Goal: Information Seeking & Learning: Learn about a topic

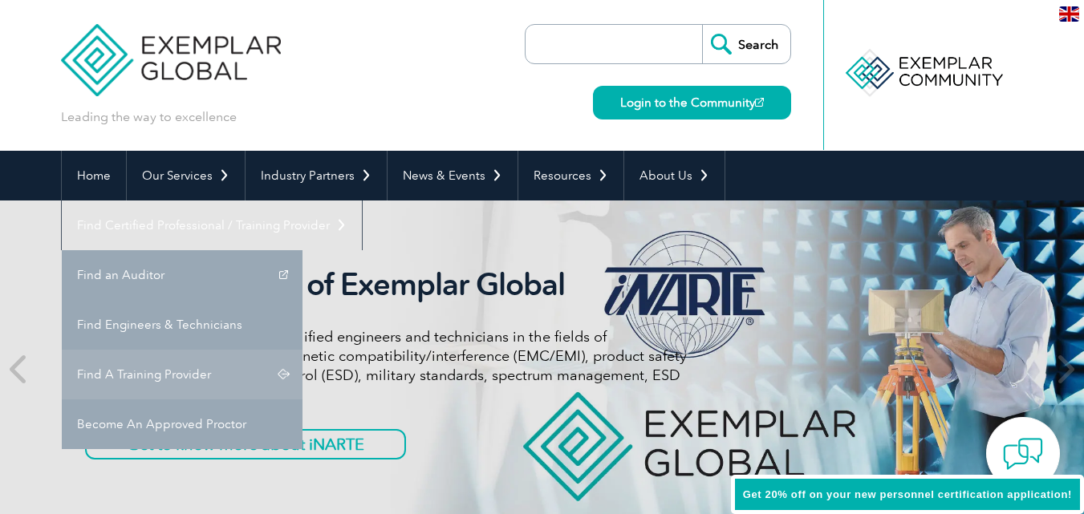
click at [303, 350] on link "Find A Training Provider" at bounding box center [182, 375] width 241 height 50
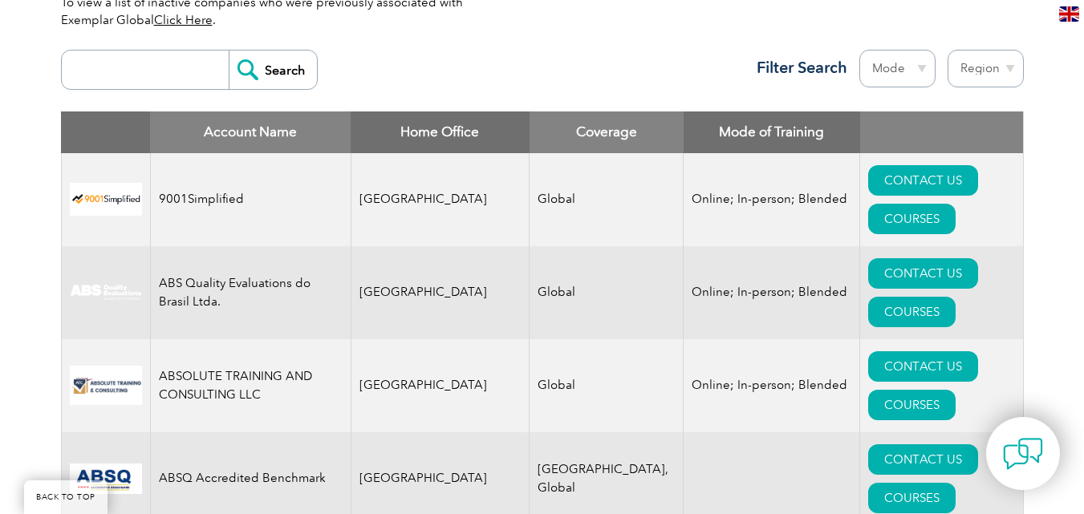
scroll to position [626, 0]
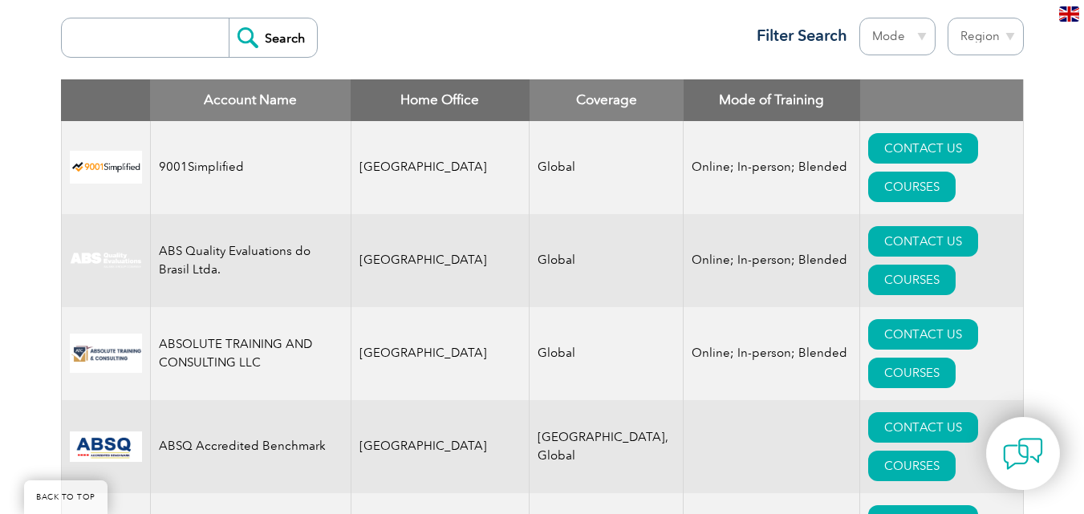
click at [1017, 32] on select "Region [GEOGRAPHIC_DATA] [GEOGRAPHIC_DATA] [GEOGRAPHIC_DATA] [GEOGRAPHIC_DATA] …" at bounding box center [986, 37] width 76 height 38
select select "[GEOGRAPHIC_DATA]"
click at [948, 18] on select "Region [GEOGRAPHIC_DATA] [GEOGRAPHIC_DATA] [GEOGRAPHIC_DATA] [GEOGRAPHIC_DATA] …" at bounding box center [986, 37] width 76 height 38
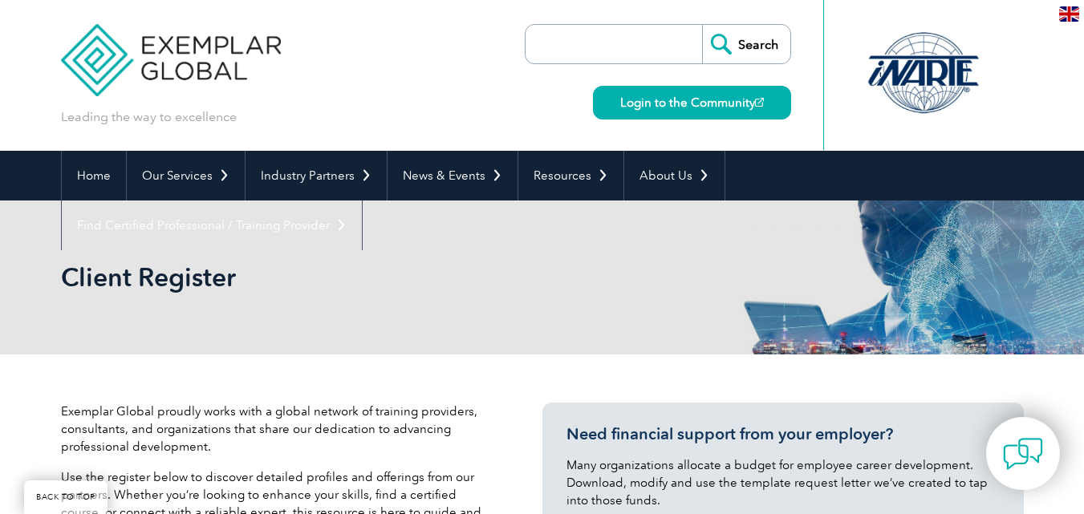
select select "[GEOGRAPHIC_DATA]"
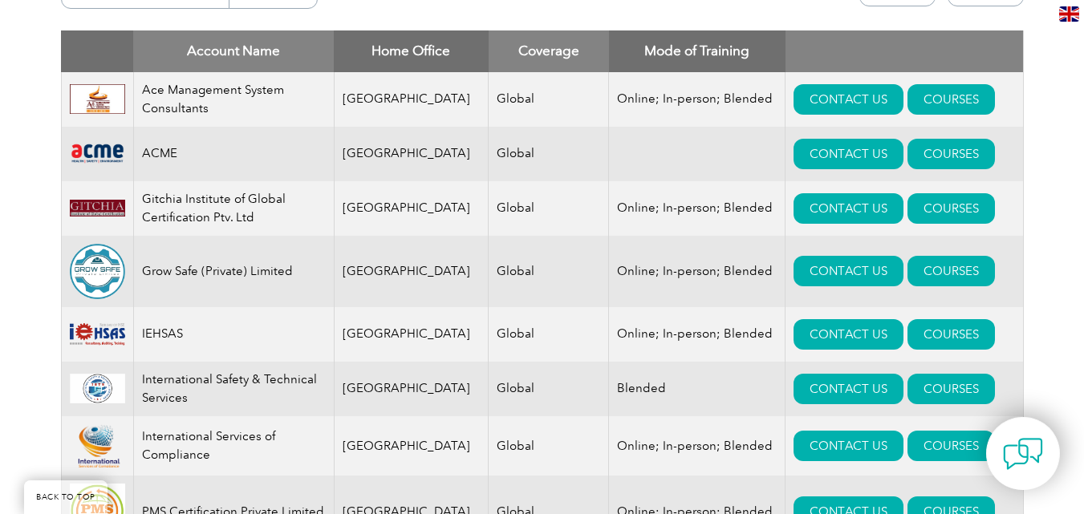
scroll to position [693, 0]
